Goal: Find specific page/section: Find specific page/section

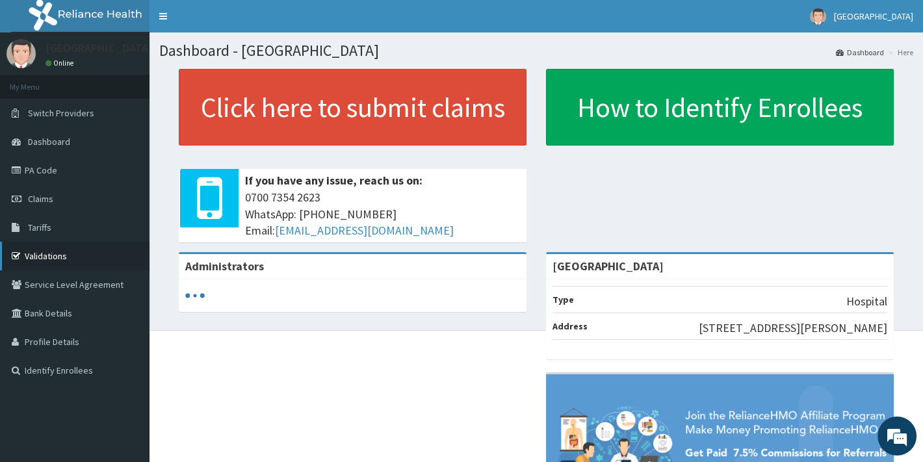
click at [42, 257] on link "Validations" at bounding box center [75, 256] width 150 height 29
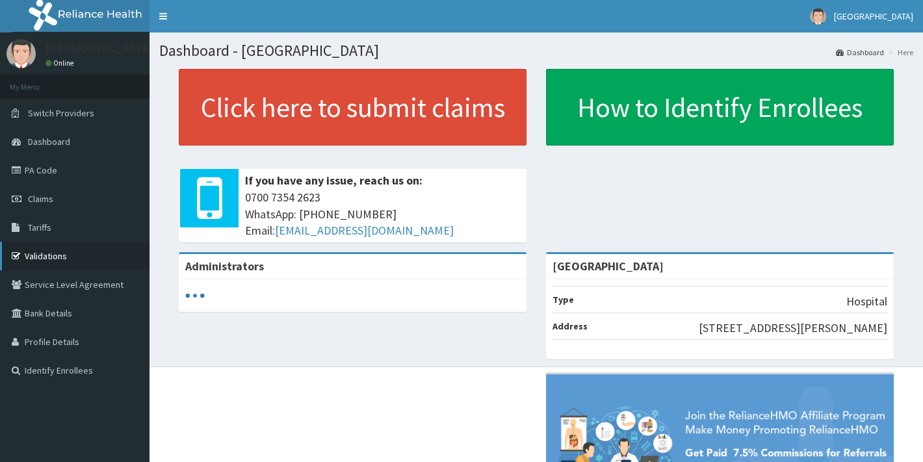
click at [60, 251] on link "Validations" at bounding box center [75, 256] width 150 height 29
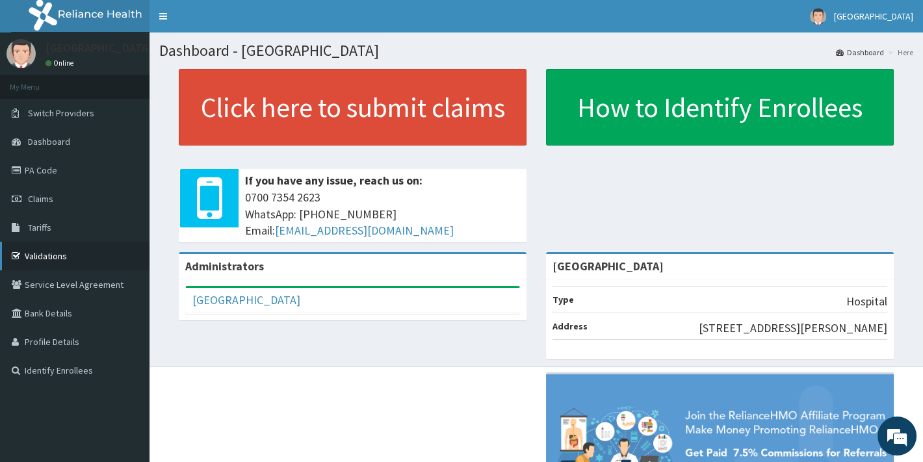
click at [49, 257] on link "Validations" at bounding box center [75, 256] width 150 height 29
